Goal: Information Seeking & Learning: Find specific fact

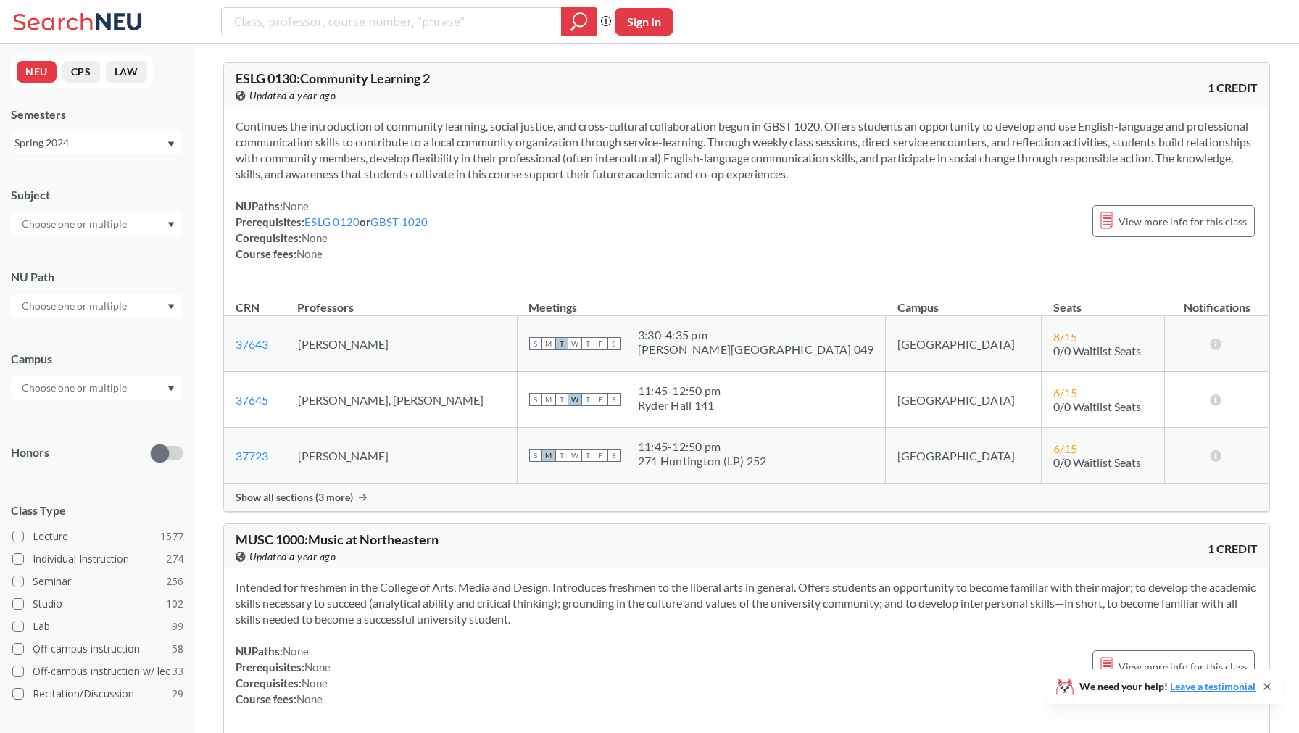
click at [465, 26] on input "search" at bounding box center [392, 21] width 318 height 25
type input "[PERSON_NAME]"
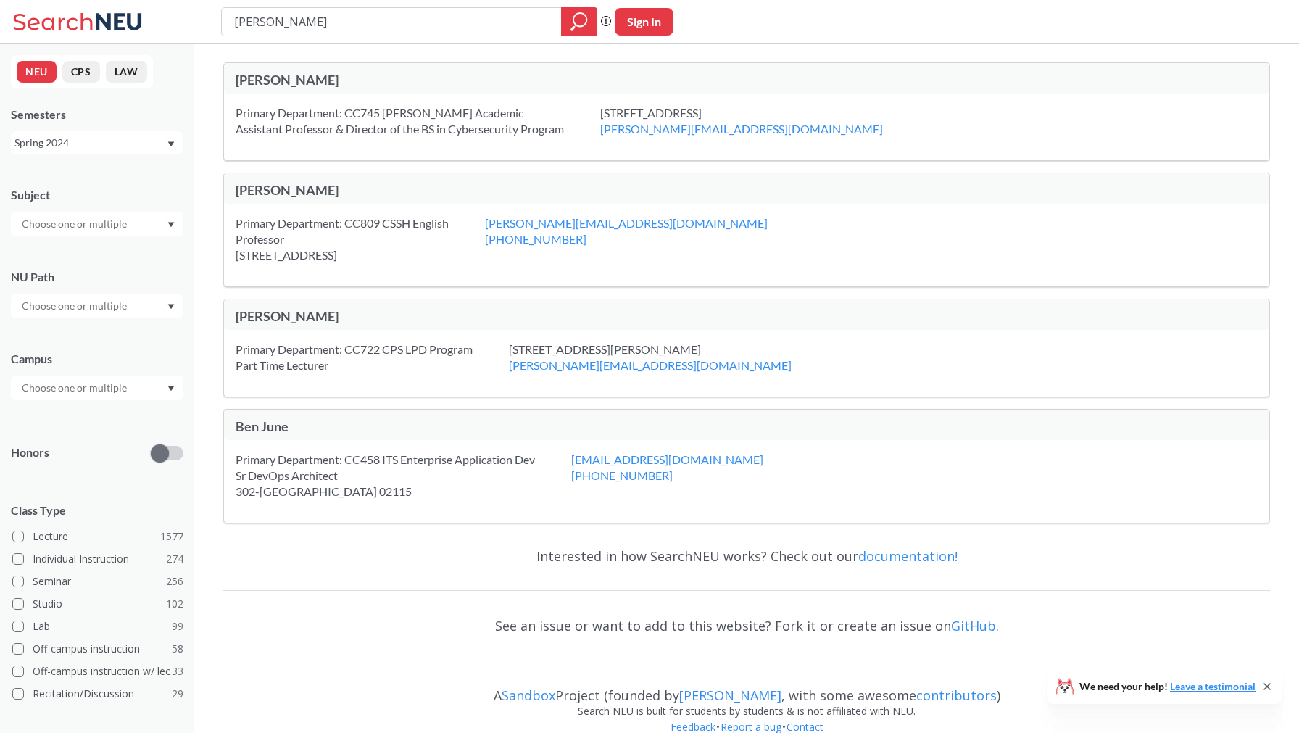
click at [110, 196] on div "Subject" at bounding box center [97, 195] width 172 height 16
click at [110, 231] on input "text" at bounding box center [75, 223] width 122 height 17
click at [107, 149] on div "Spring 2024" at bounding box center [89, 143] width 151 height 16
click at [86, 177] on div "Fall 2025" at bounding box center [101, 175] width 164 height 16
click at [84, 233] on div at bounding box center [97, 224] width 172 height 25
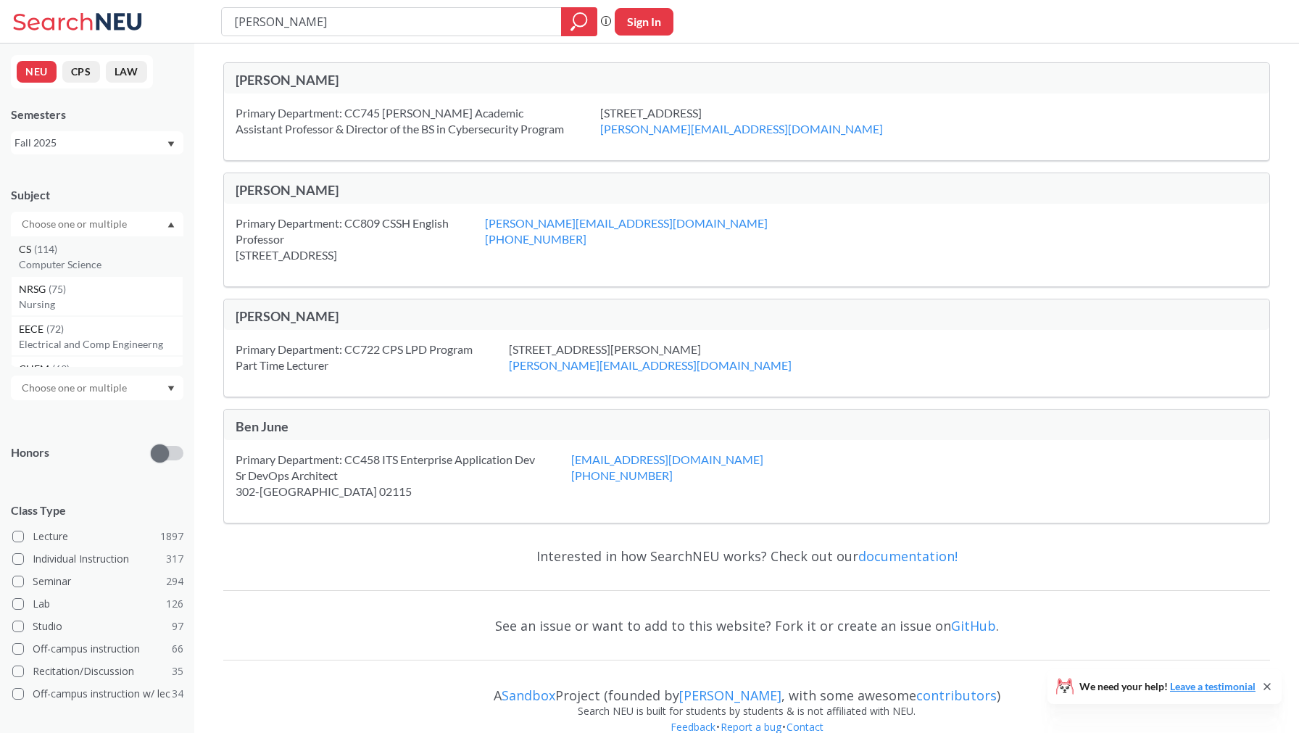
click at [90, 256] on div "CS ( 114 )" at bounding box center [101, 249] width 164 height 16
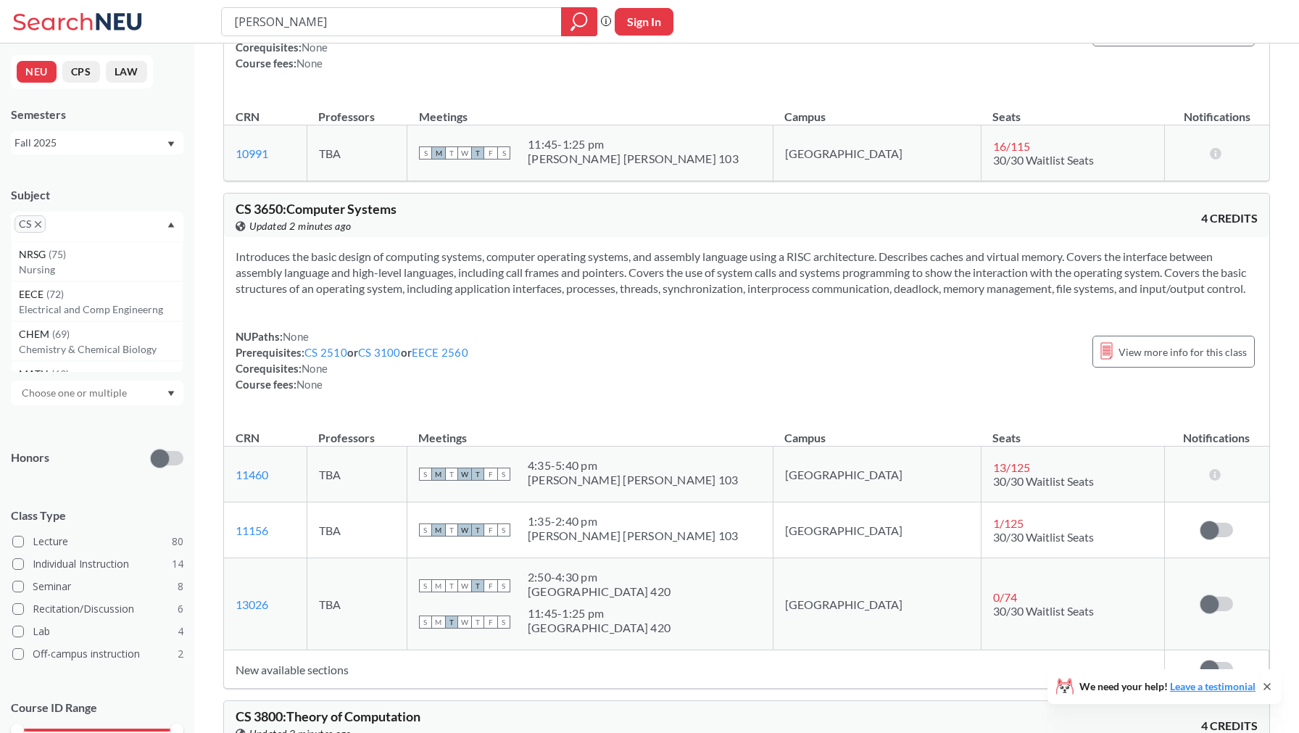
scroll to position [7633, 0]
